Goal: Find contact information: Find contact information

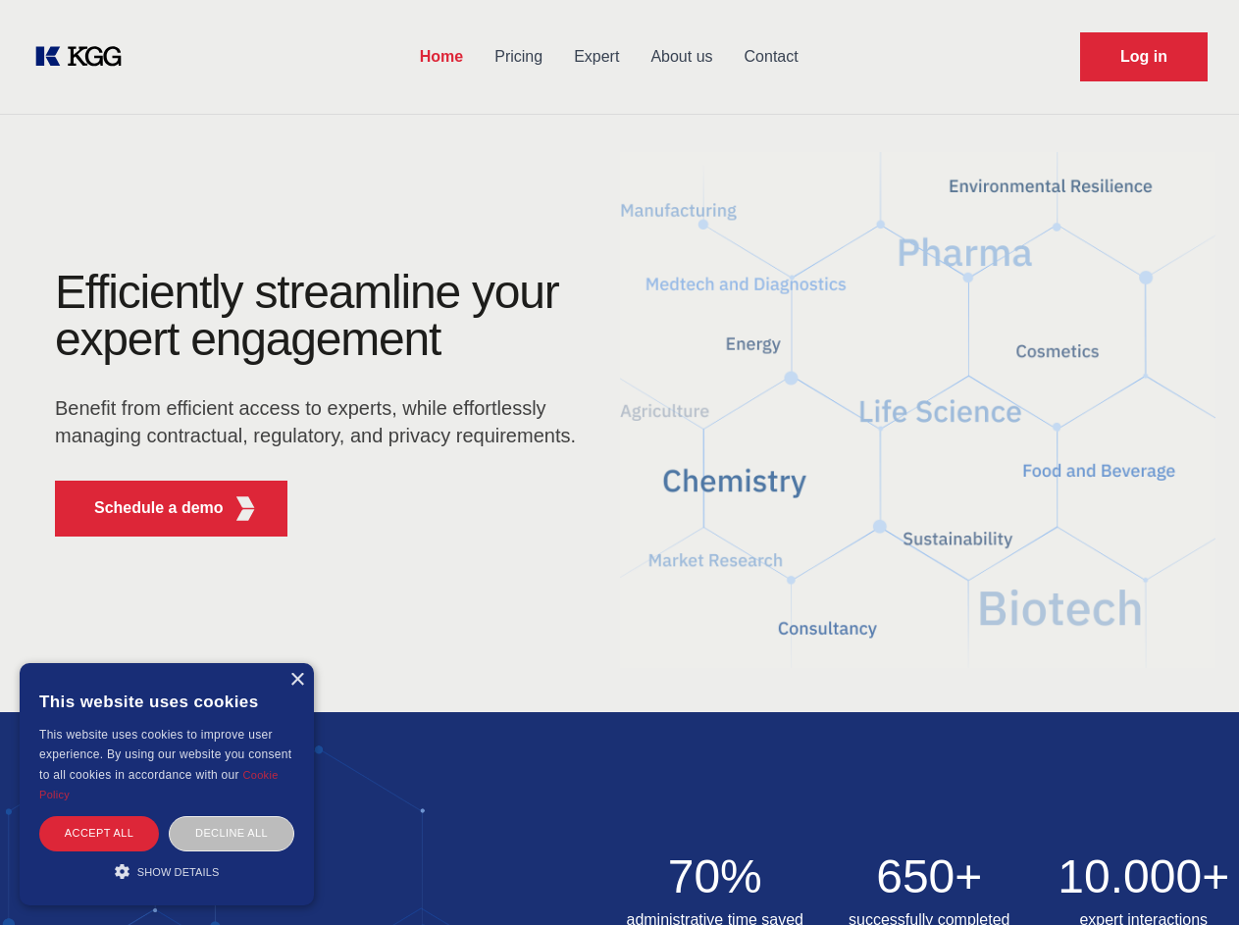
click at [619, 462] on div "Efficiently streamline your expert engagement Benefit from efficient access to …" at bounding box center [322, 410] width 596 height 283
click at [147, 508] on p "Schedule a demo" at bounding box center [158, 508] width 129 height 24
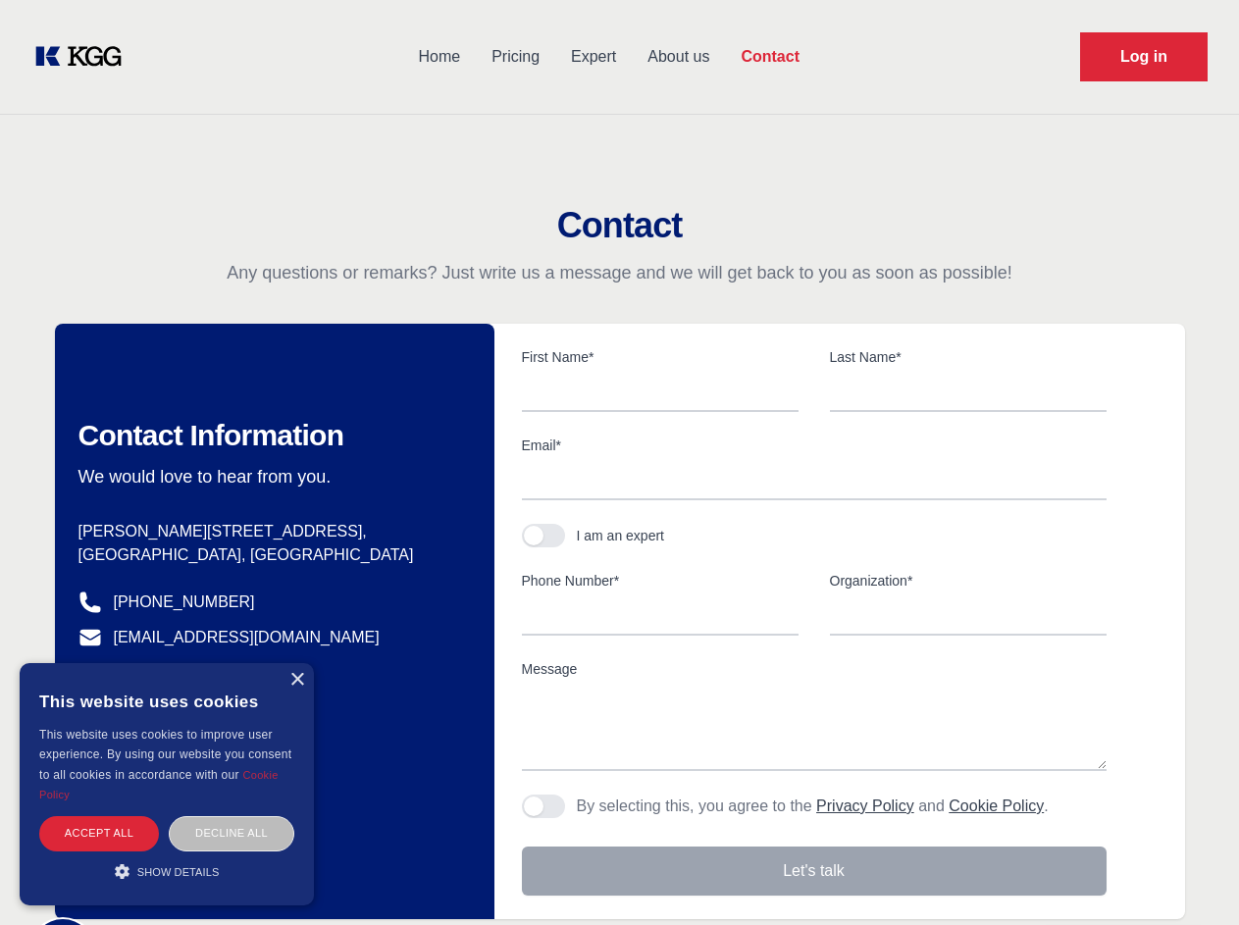
click at [296, 680] on div "× This website uses cookies This website uses cookies to improve user experienc…" at bounding box center [167, 784] width 294 height 242
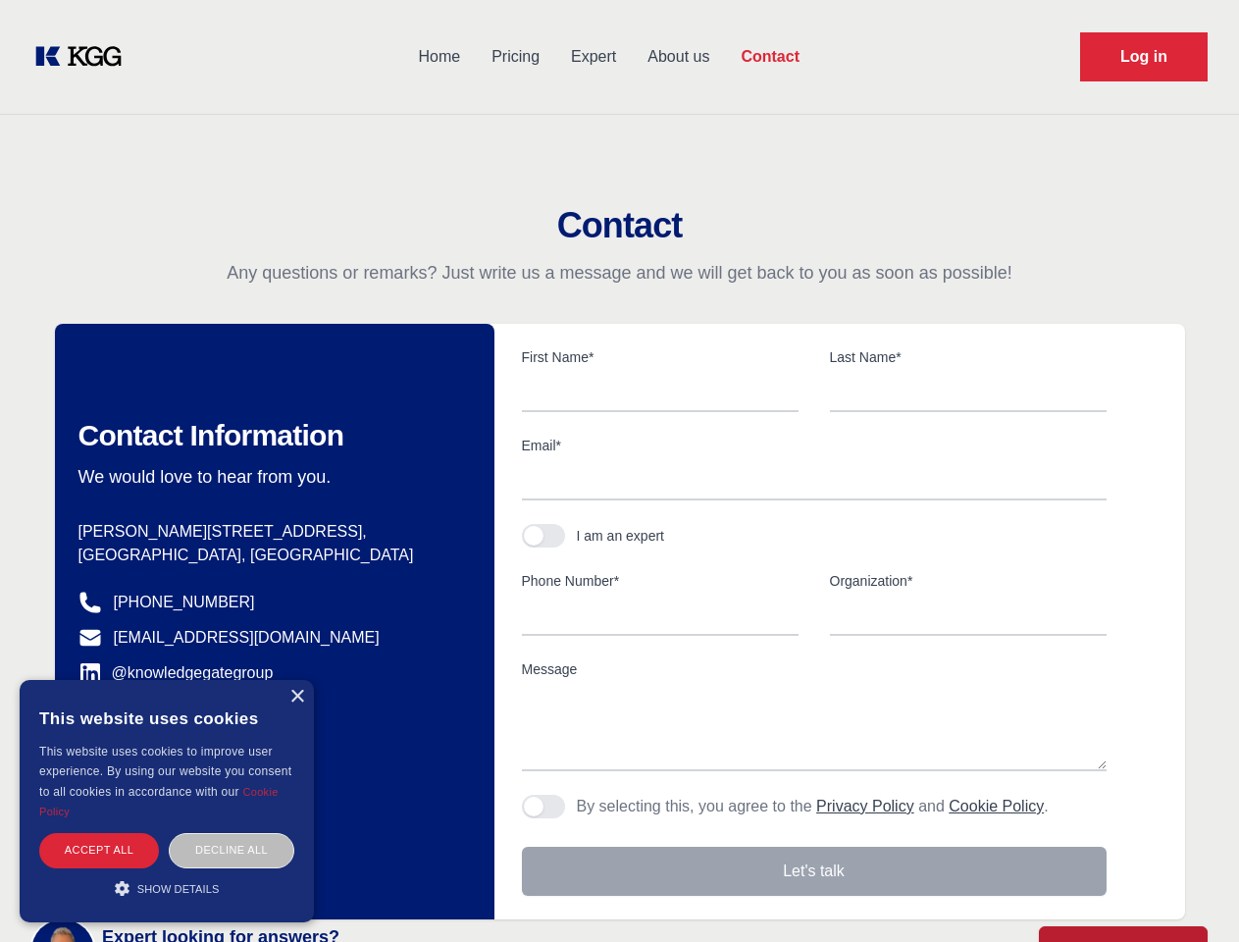
click at [99, 833] on div "Accept all" at bounding box center [99, 850] width 120 height 34
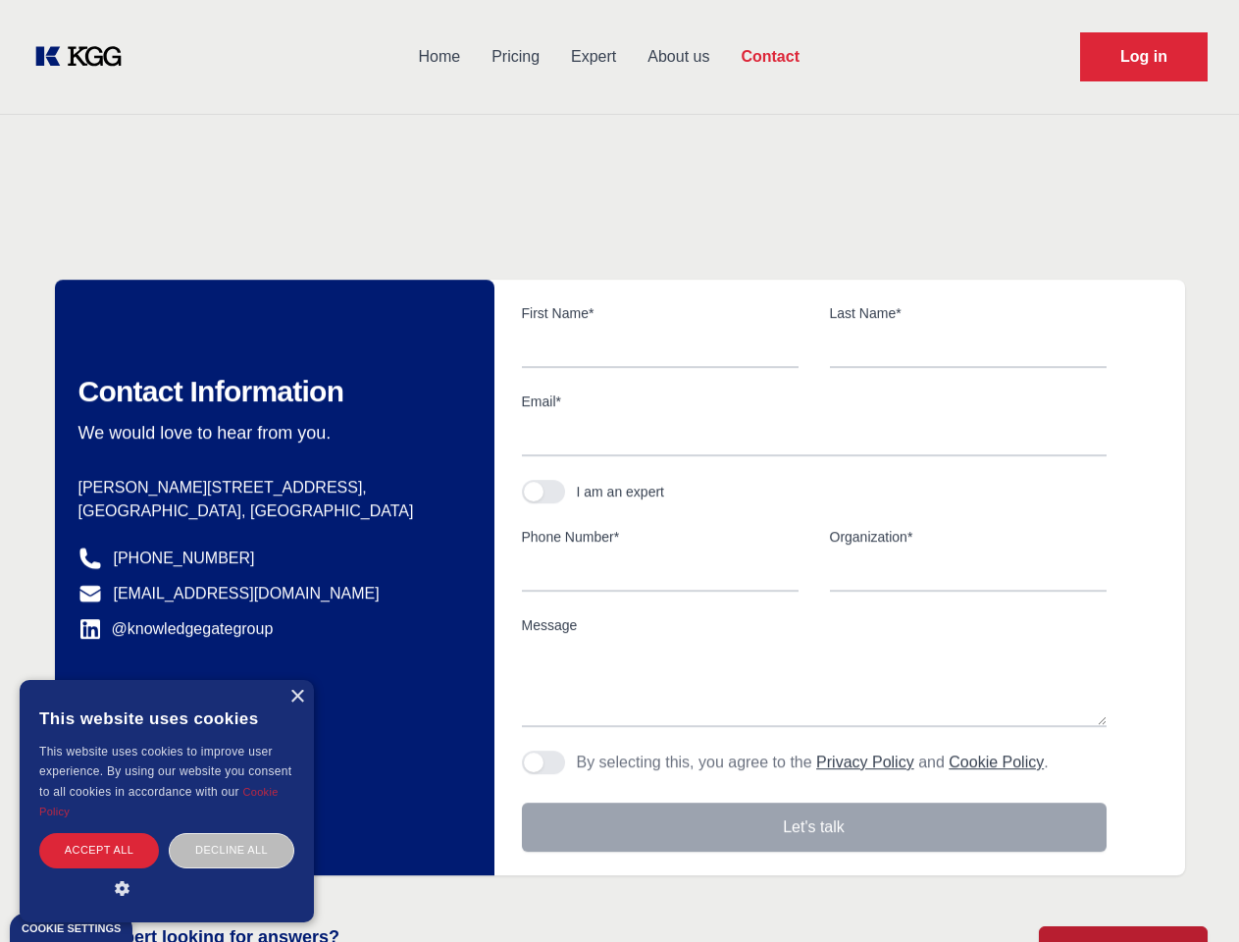
click at [231, 833] on div "Decline all" at bounding box center [232, 850] width 126 height 34
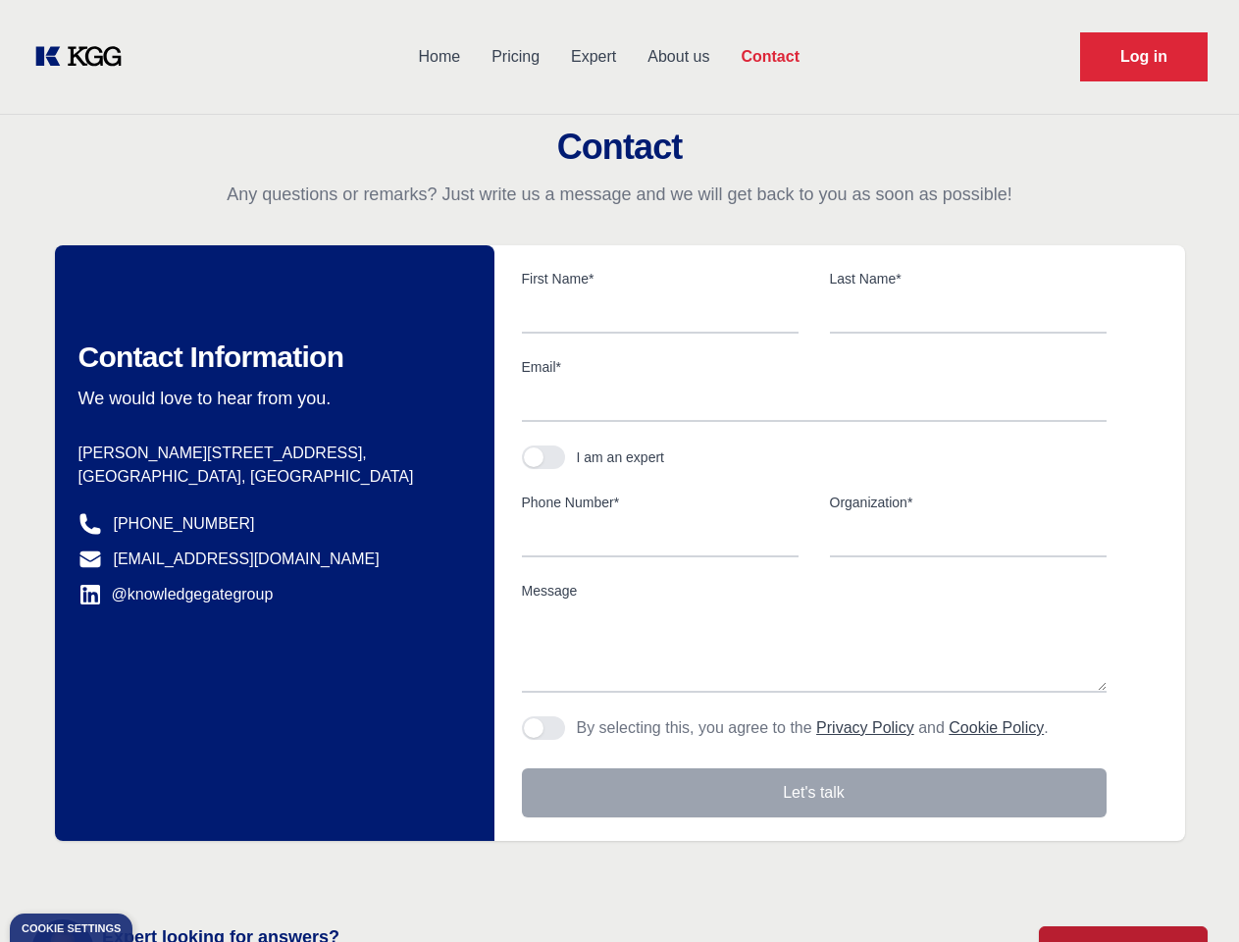
click at [167, 871] on main "Contact Any questions or remarks? Just write us a message and we will get back …" at bounding box center [619, 510] width 1239 height 1021
